Goal: Transaction & Acquisition: Purchase product/service

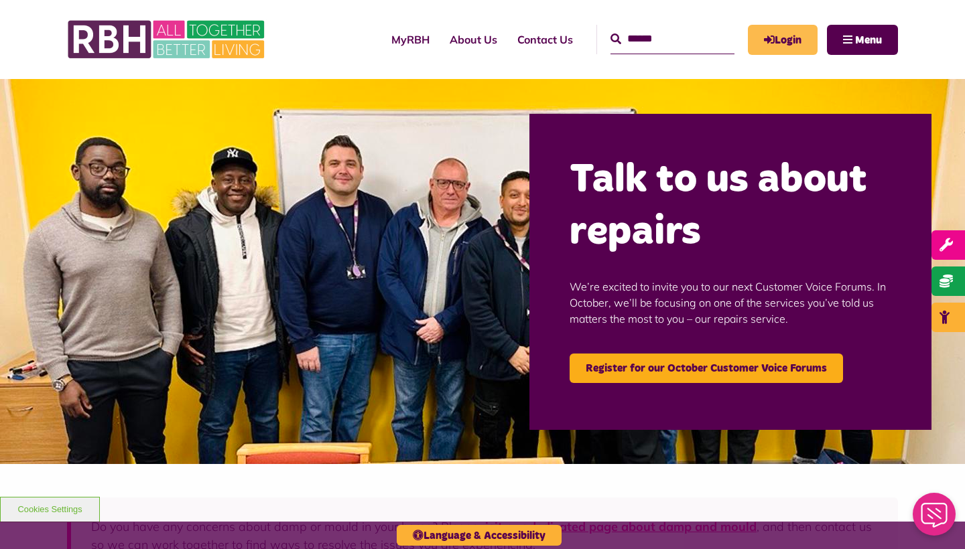
click at [784, 42] on link "Login" at bounding box center [783, 40] width 70 height 30
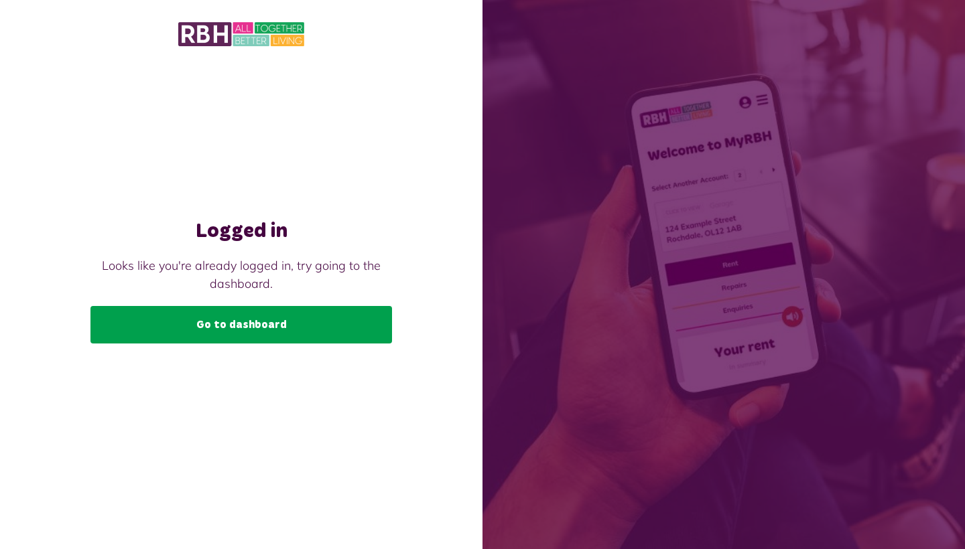
click at [377, 326] on link "Go to dashboard" at bounding box center [241, 325] width 302 height 38
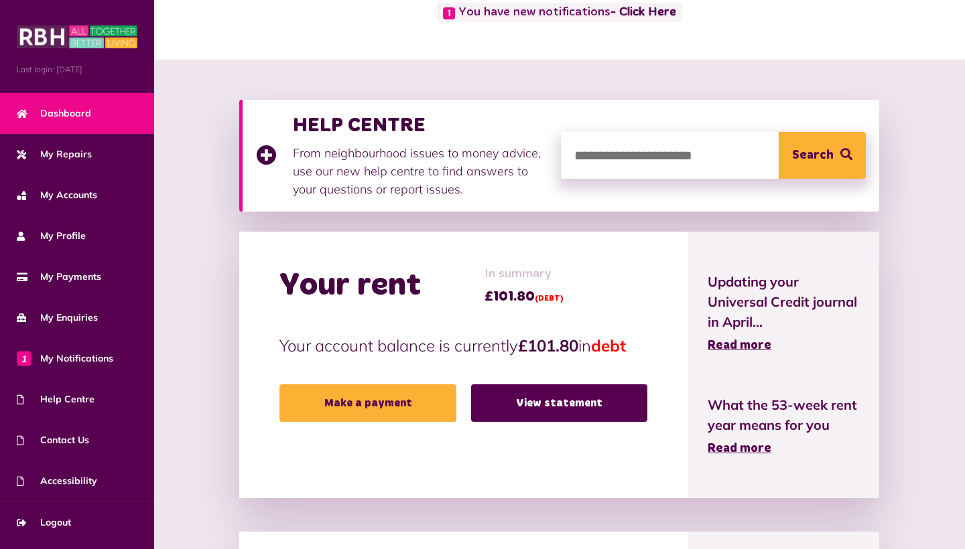
scroll to position [117, 0]
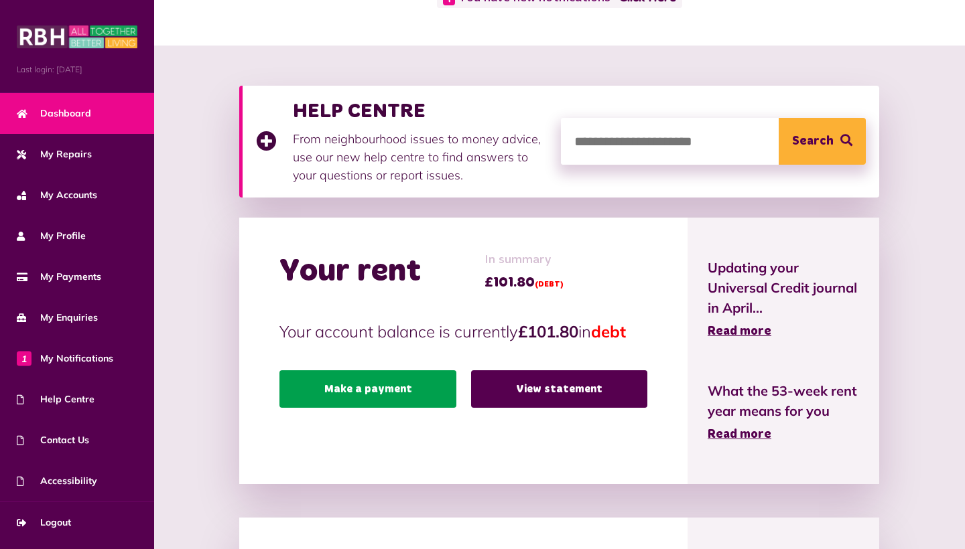
click at [348, 405] on link "Make a payment" at bounding box center [367, 390] width 176 height 38
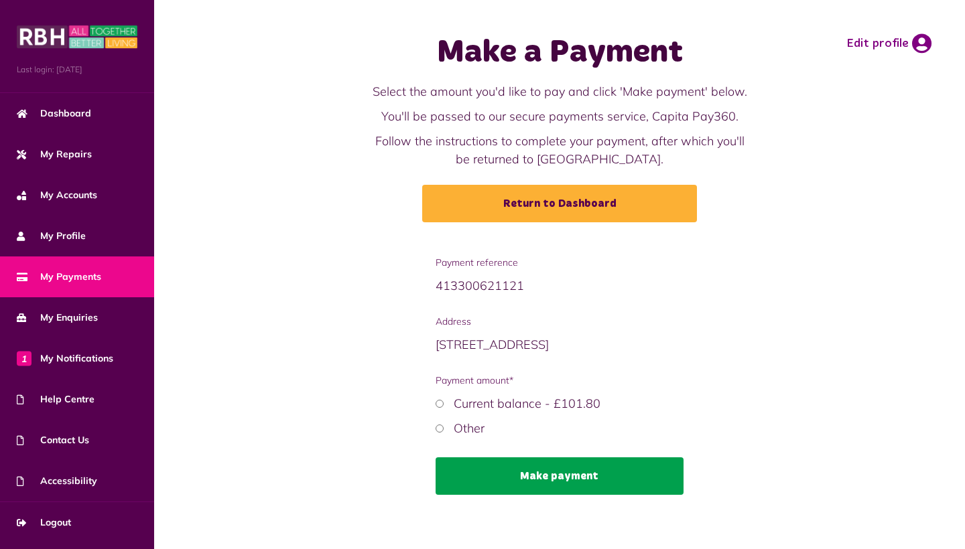
click at [511, 476] on button "Make payment" at bounding box center [560, 477] width 248 height 38
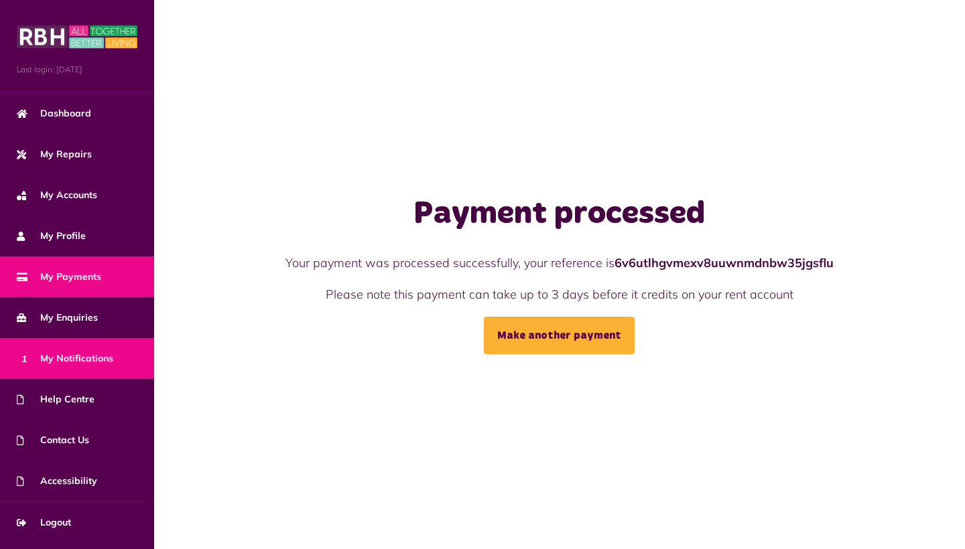
click at [61, 358] on span "1 My Notifications" at bounding box center [65, 359] width 96 height 14
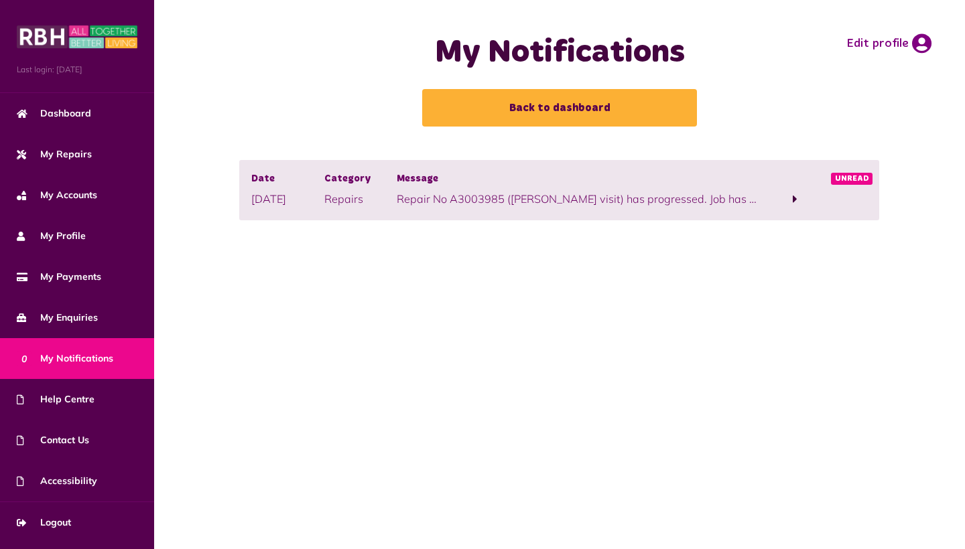
click at [795, 197] on span at bounding box center [795, 199] width 5 height 12
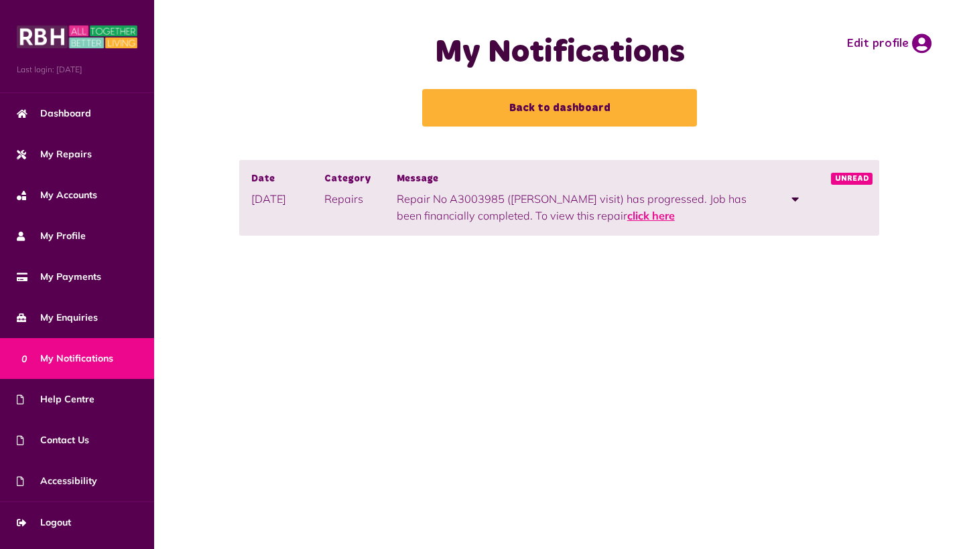
click at [627, 217] on link "click here" at bounding box center [651, 215] width 48 height 13
